Goal: Find specific page/section: Find specific page/section

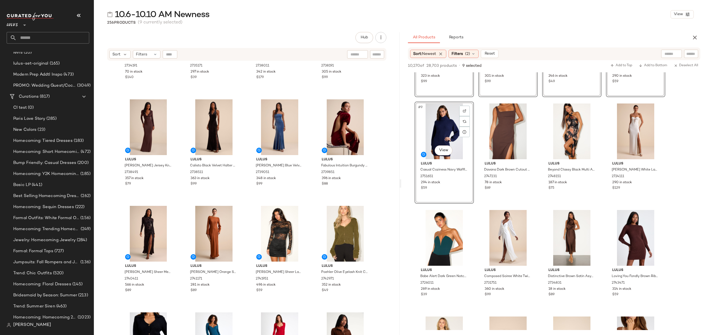
scroll to position [626, 0]
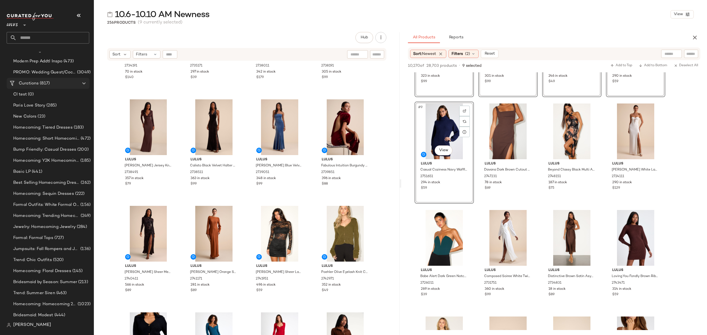
click at [56, 83] on div "Curations (817)" at bounding box center [48, 83] width 62 height 6
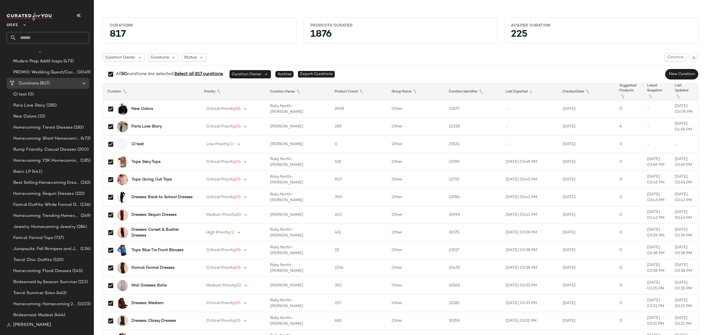
click at [184, 75] on span "Select all 817 curations" at bounding box center [198, 74] width 49 height 5
click at [692, 56] on img "button" at bounding box center [694, 58] width 4 height 4
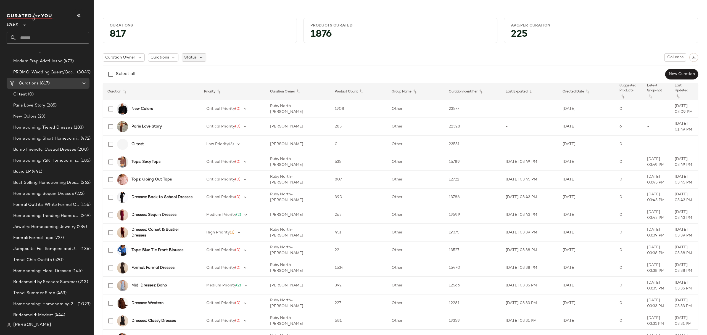
click at [199, 59] on icon at bounding box center [201, 57] width 5 height 5
click at [204, 72] on span "Archived" at bounding box center [204, 71] width 17 height 11
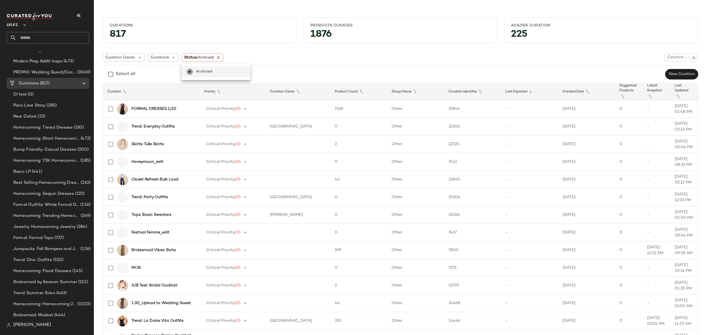
click at [323, 63] on div "Curation Owner Curations Status: Archived Columns Select all New Curation" at bounding box center [401, 66] width 596 height 27
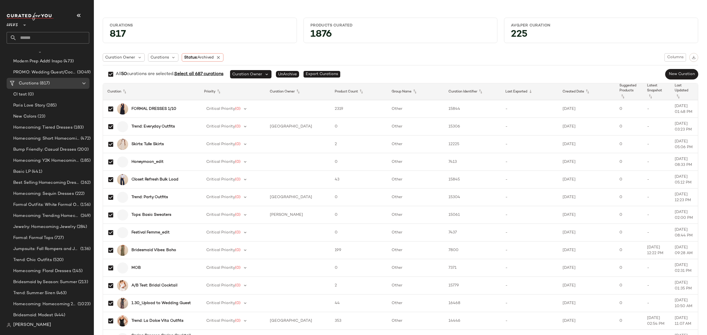
click at [221, 76] on span "Select all 687 curations" at bounding box center [198, 74] width 49 height 5
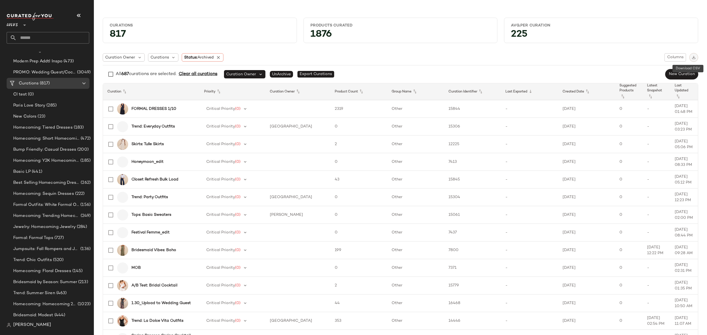
click at [692, 58] on img "button" at bounding box center [694, 58] width 4 height 4
click at [219, 57] on icon at bounding box center [218, 57] width 5 height 5
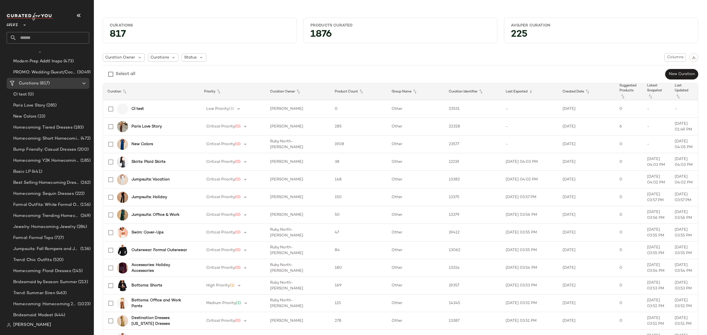
click at [218, 57] on div "Curation Owner Curations Status Columns" at bounding box center [401, 57] width 596 height 9
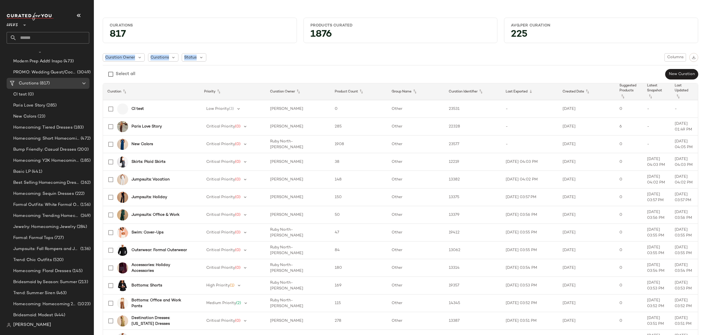
click at [218, 57] on div "Curation Owner Curations Status Columns" at bounding box center [401, 57] width 596 height 9
click at [669, 60] on span "Columns" at bounding box center [675, 57] width 17 height 4
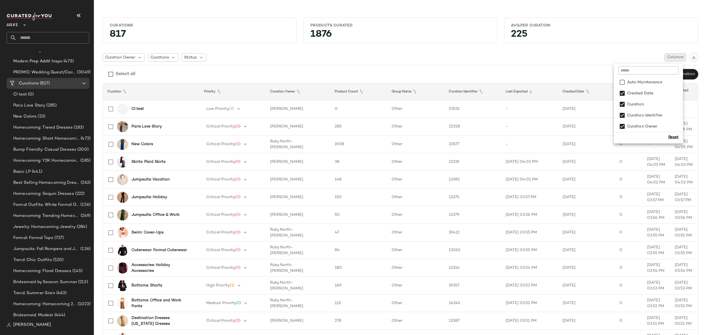
click at [572, 69] on div "Curation Owner Curations Status Columns Select all New Curation" at bounding box center [401, 66] width 596 height 27
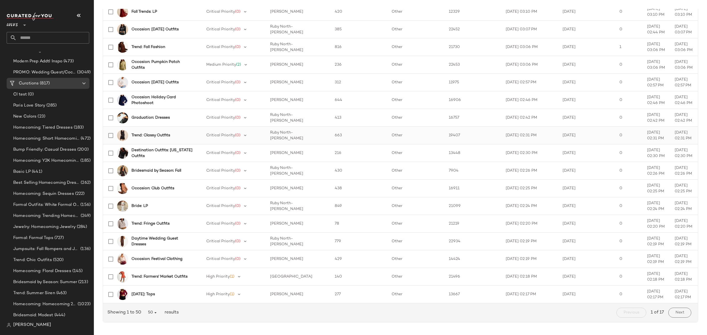
scroll to position [682, 0]
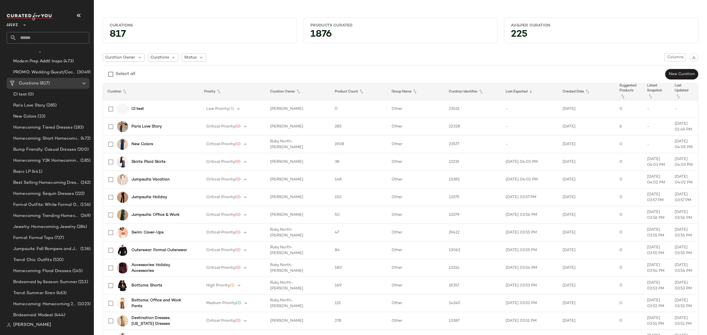
click at [56, 41] on input "text" at bounding box center [53, 38] width 73 height 12
paste input "**********"
type input "**********"
click at [156, 74] on div "Select all New Curation" at bounding box center [401, 74] width 596 height 11
click at [164, 59] on span "Curations" at bounding box center [160, 58] width 19 height 6
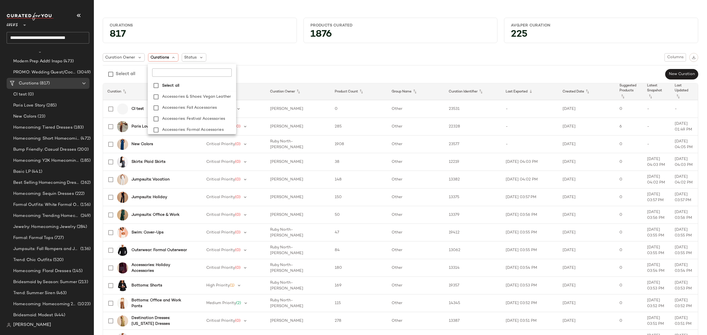
click at [183, 72] on input "text" at bounding box center [186, 73] width 69 height 8
paste input "**********"
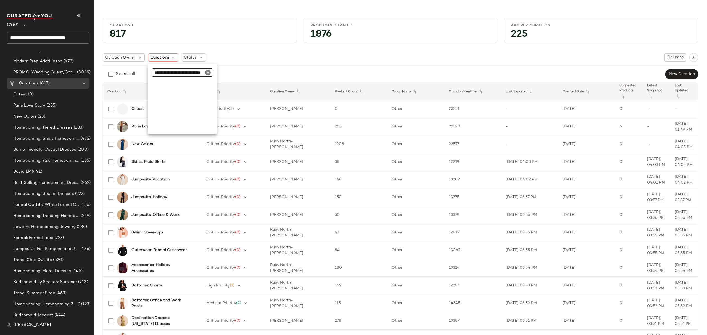
scroll to position [0, 9]
type input "**********"
click at [188, 56] on span "Status" at bounding box center [190, 58] width 12 height 6
click at [215, 72] on label "Archived" at bounding box center [222, 71] width 57 height 11
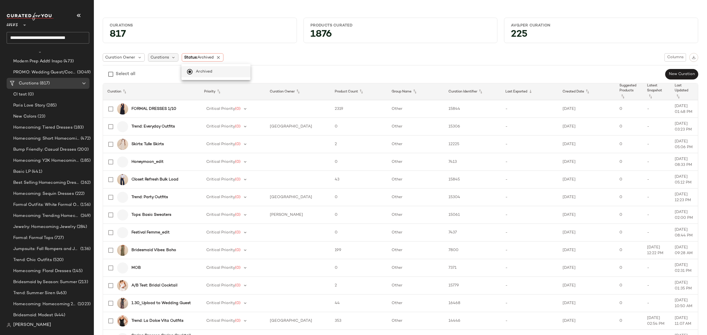
click at [167, 60] on span "Curations" at bounding box center [160, 58] width 19 height 6
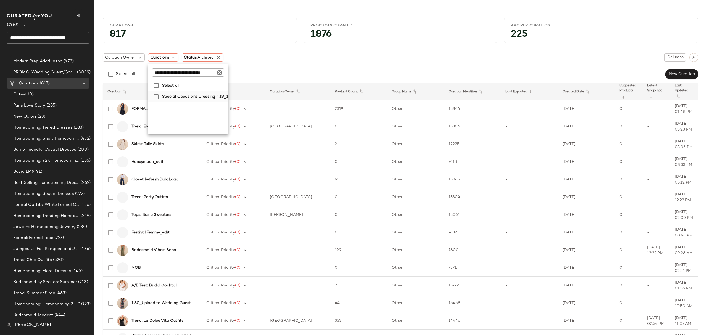
click at [168, 93] on span "Special Occasions Dressing 4.19_1" at bounding box center [195, 96] width 66 height 11
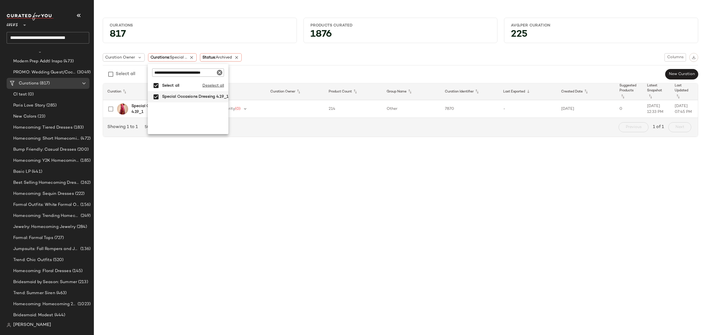
click at [347, 73] on div "Select all New Curation" at bounding box center [401, 74] width 596 height 11
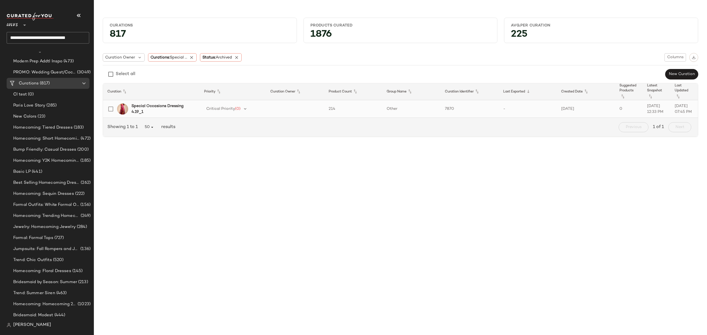
click at [182, 109] on b "Special Occasions Dressing 4.19_1" at bounding box center [162, 109] width 62 height 12
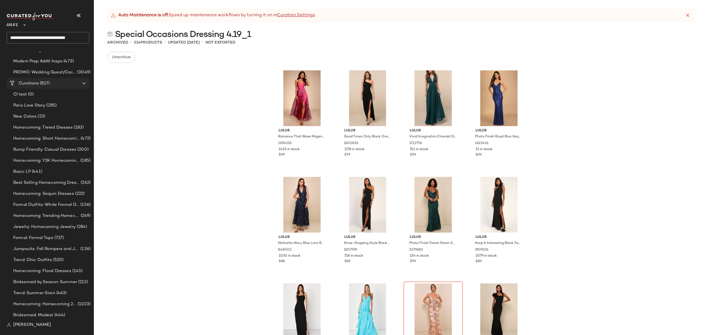
click at [43, 84] on span "(817)" at bounding box center [44, 83] width 11 height 6
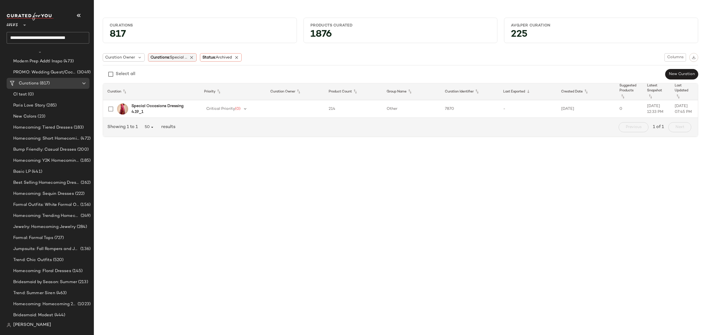
click at [178, 58] on span "Special ..." at bounding box center [178, 58] width 17 height 4
click at [195, 73] on input "text" at bounding box center [185, 73] width 66 height 8
paste input "**********"
type input "**********"
click at [185, 95] on span "Wedding Guest Dresses PT 2." at bounding box center [190, 96] width 56 height 11
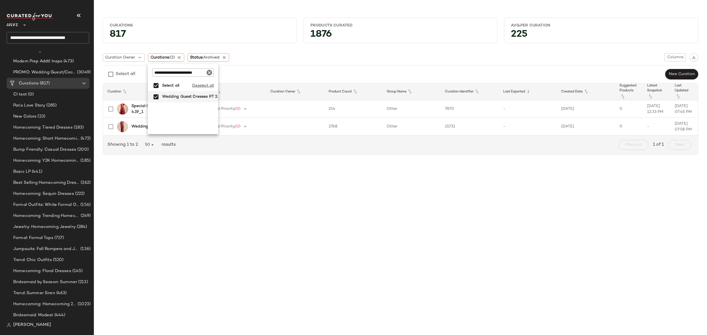
click at [294, 65] on hr at bounding box center [401, 65] width 596 height 0
click at [176, 125] on b "Wedding Guest Dresses PT 2." at bounding box center [158, 127] width 55 height 6
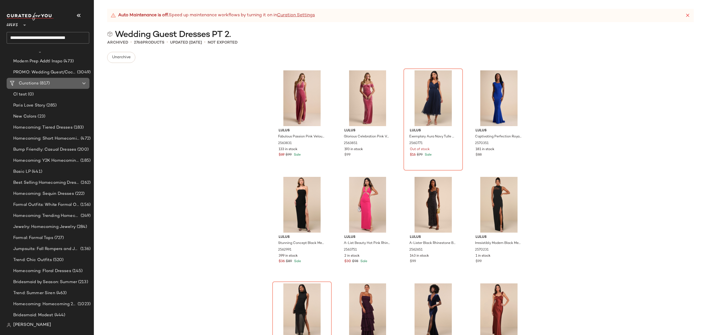
click at [48, 86] on span "(817)" at bounding box center [44, 83] width 11 height 6
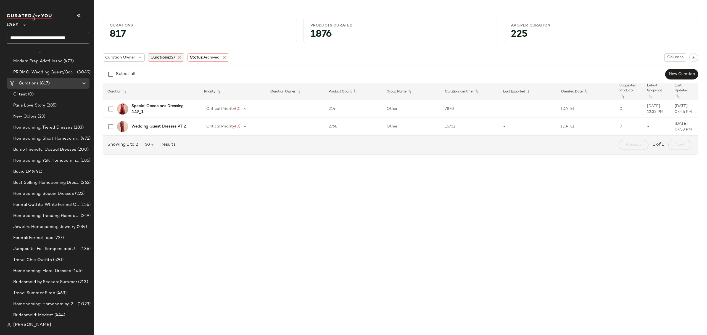
click at [161, 59] on span "Curations: (2)" at bounding box center [163, 58] width 24 height 6
click at [198, 76] on input "text" at bounding box center [184, 73] width 65 height 8
paste input "**********"
type input "**********"
click at [186, 98] on span "MVMT: Mix and Match Activewear" at bounding box center [194, 96] width 65 height 11
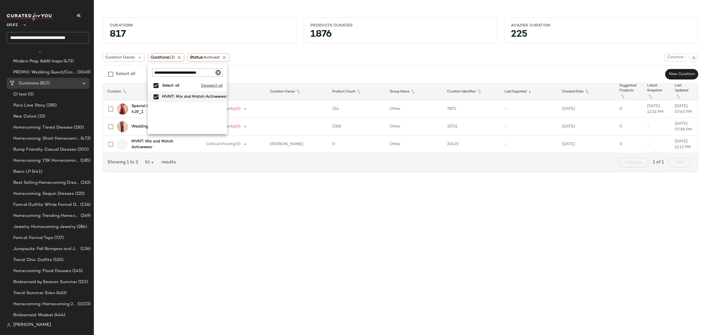
click at [296, 64] on div "Curation Owner Curations: (3) Status: Archived Columns Select all New Curation" at bounding box center [401, 66] width 596 height 27
click at [173, 58] on span "(3)" at bounding box center [172, 58] width 5 height 4
click at [215, 73] on icon "Clear" at bounding box center [218, 72] width 7 height 7
paste input "**********"
type input "**********"
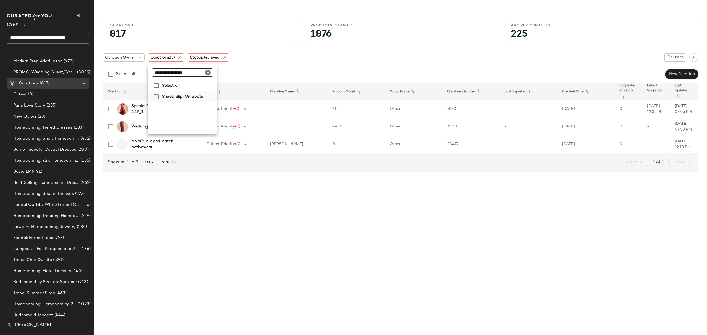
click at [184, 98] on span "Shoes: Slip-On Boots" at bounding box center [182, 96] width 41 height 11
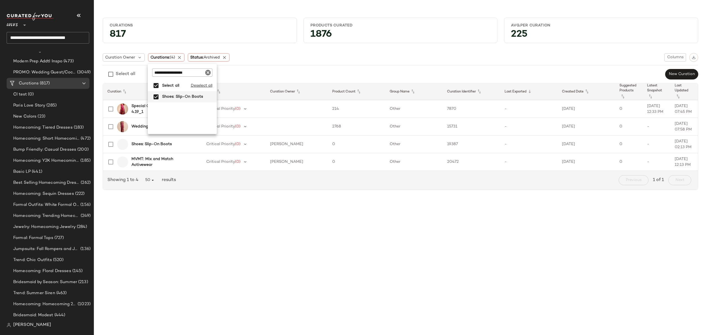
click at [351, 56] on div "Curation Owner Curations: (4) Status: Archived Columns" at bounding box center [401, 57] width 596 height 9
